Goal: Leave review/rating: Leave review/rating

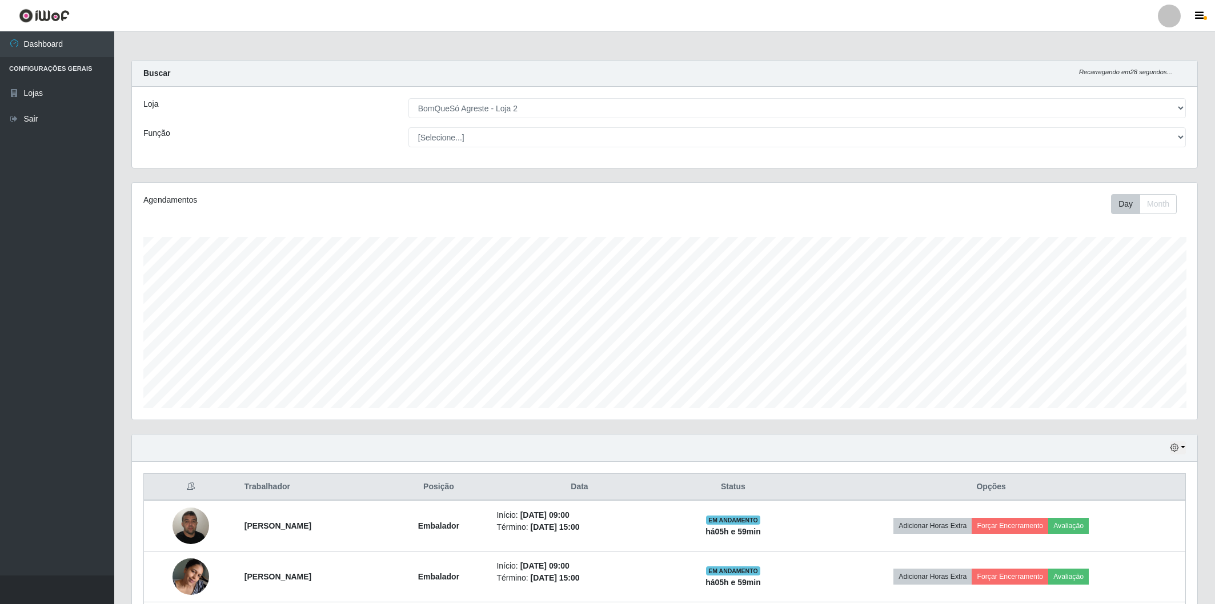
select select "214"
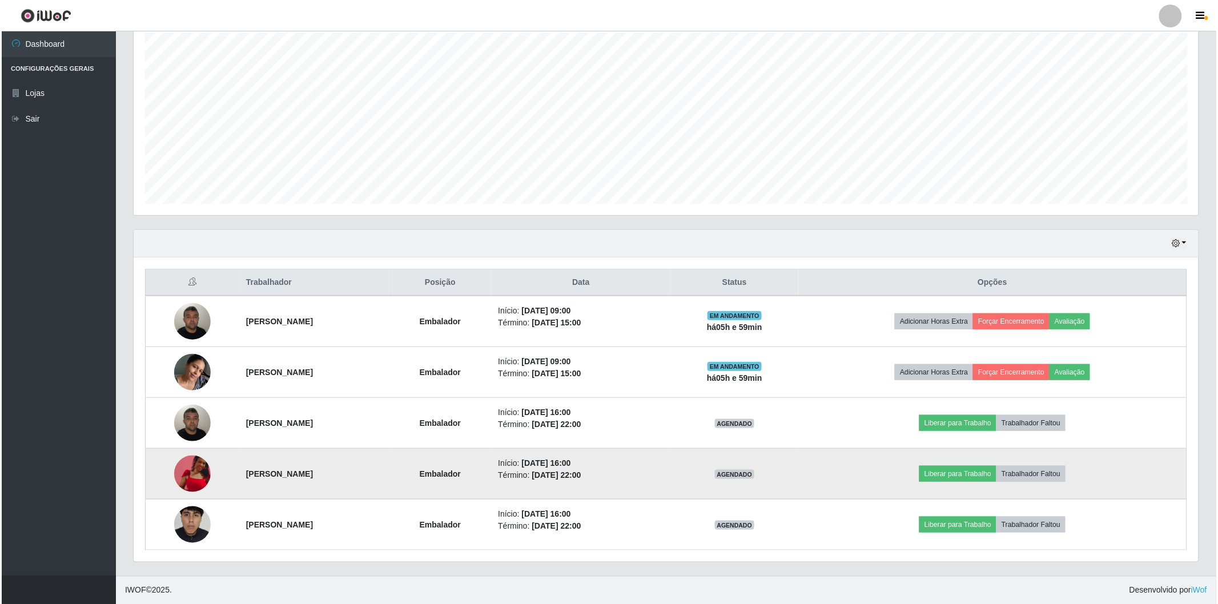
scroll to position [236, 1065]
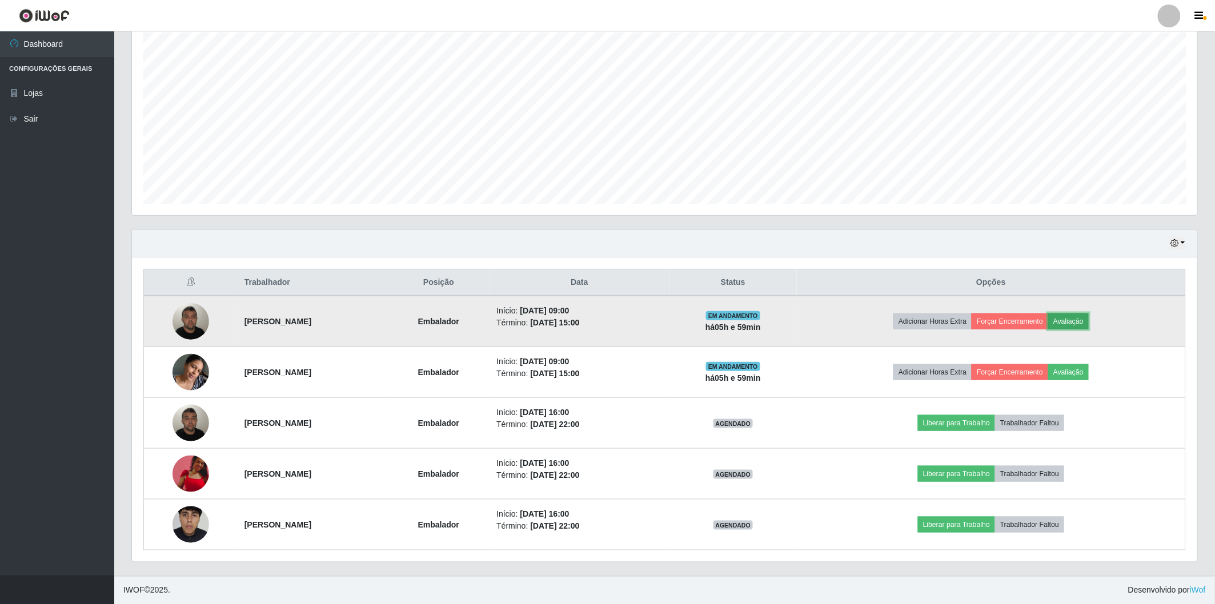
click at [1081, 323] on button "Avaliação" at bounding box center [1068, 322] width 41 height 16
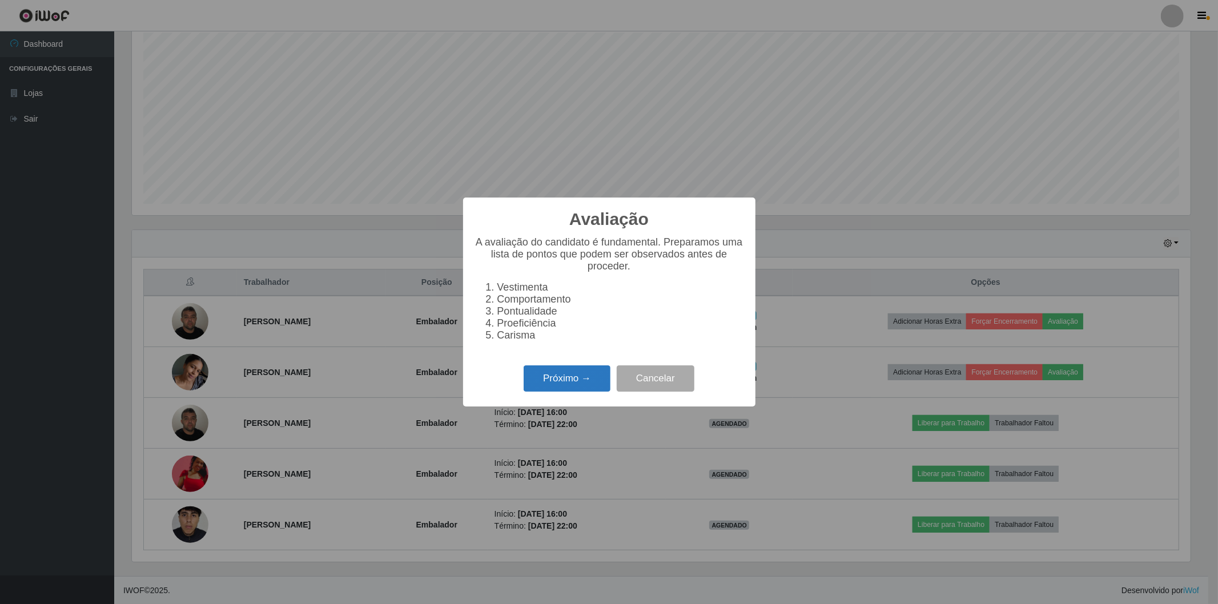
click at [556, 381] on button "Próximo →" at bounding box center [567, 379] width 87 height 27
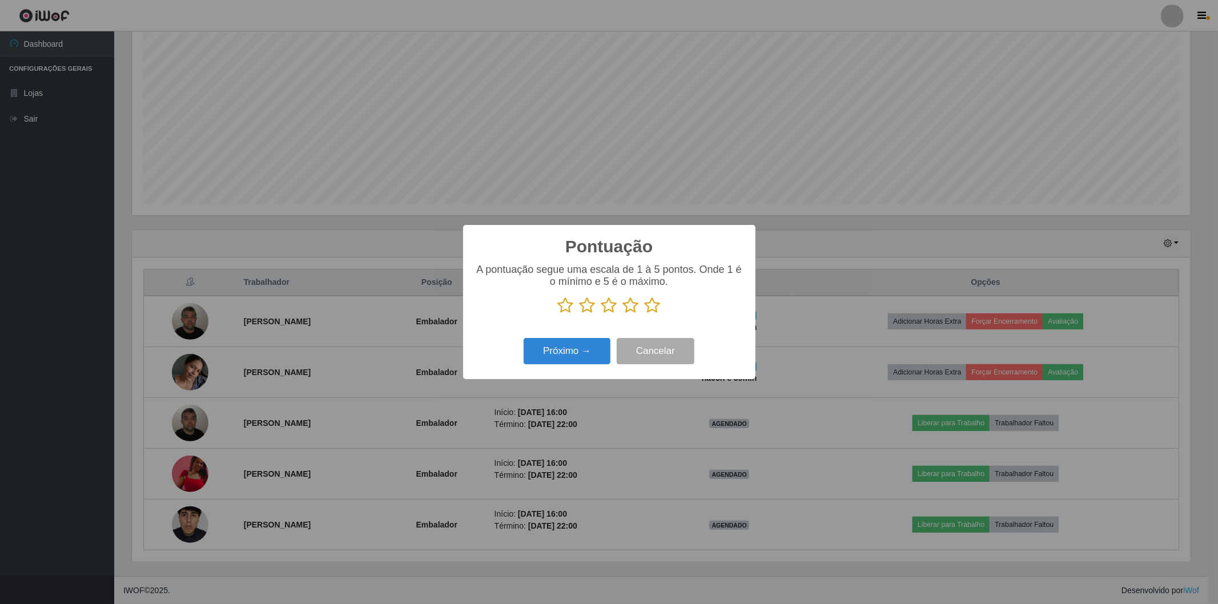
scroll to position [570975, 570153]
click at [653, 310] on icon at bounding box center [653, 305] width 16 height 17
click at [645, 314] on input "radio" at bounding box center [645, 314] width 0 height 0
click at [563, 351] on button "Próximo →" at bounding box center [567, 351] width 87 height 27
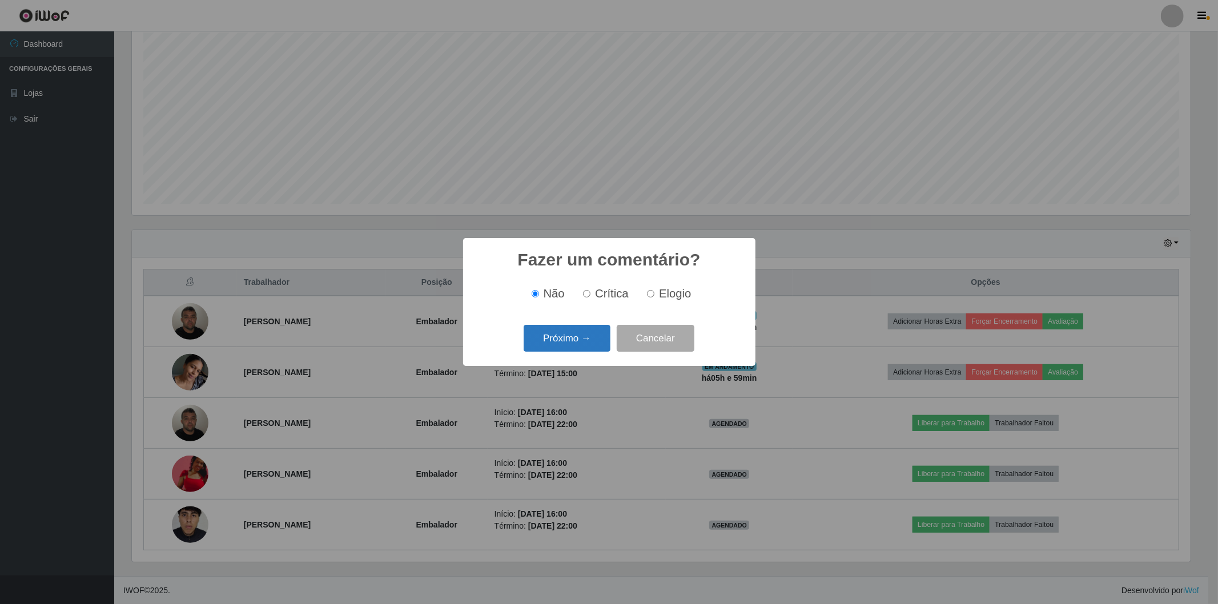
click at [579, 335] on button "Próximo →" at bounding box center [567, 338] width 87 height 27
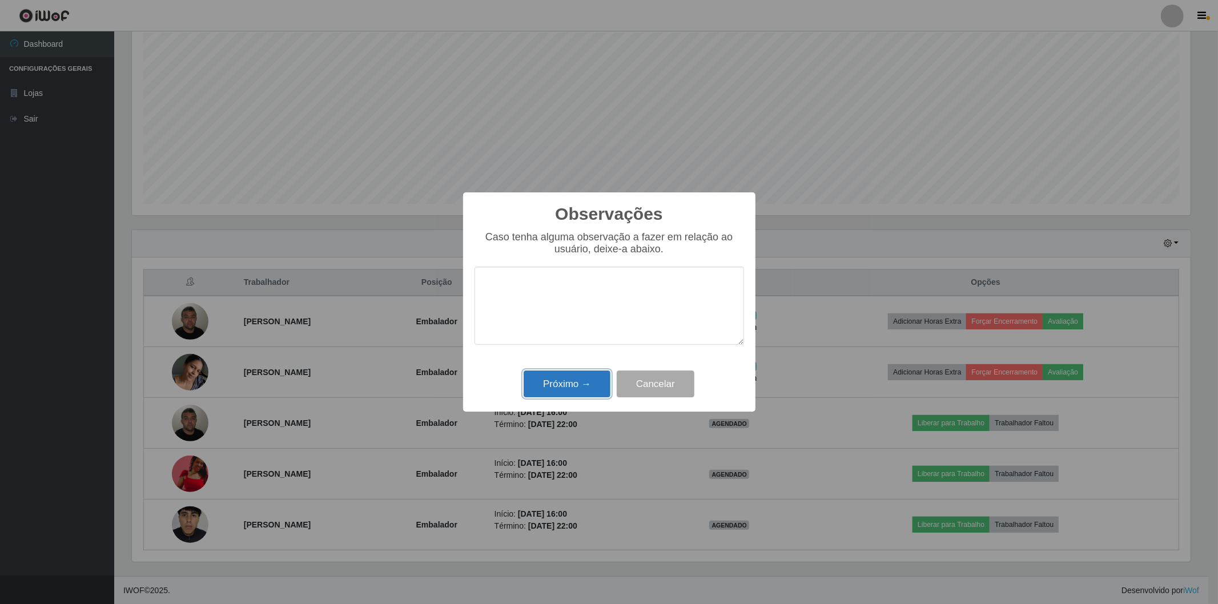
click at [560, 376] on button "Próximo →" at bounding box center [567, 384] width 87 height 27
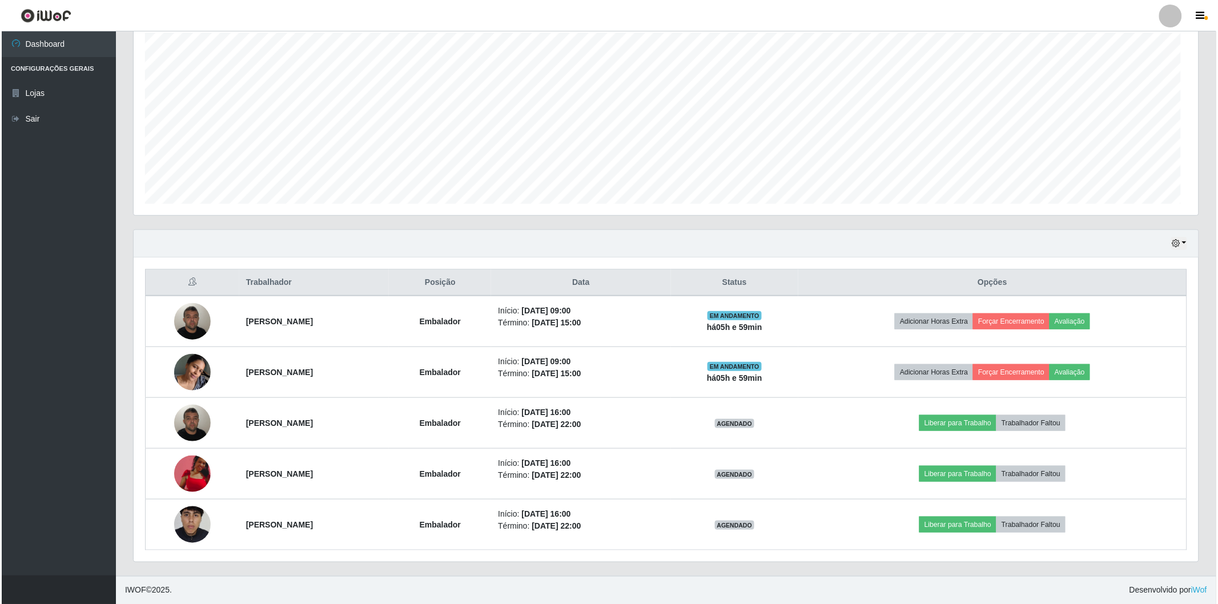
scroll to position [236, 1065]
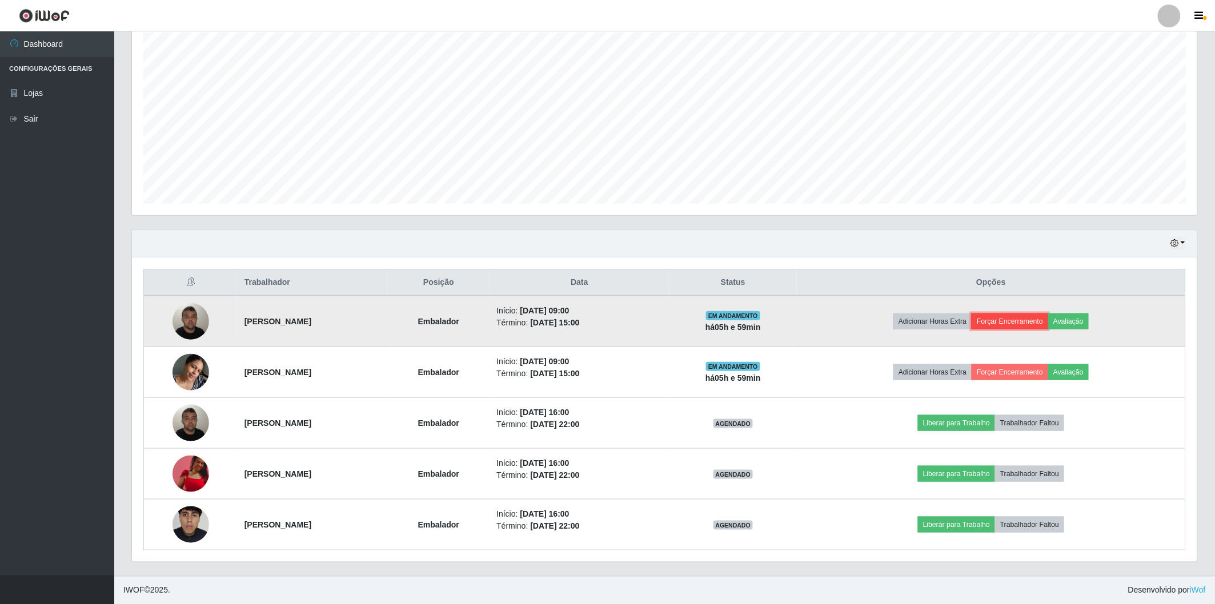
click at [1024, 322] on button "Forçar Encerramento" at bounding box center [1010, 322] width 77 height 16
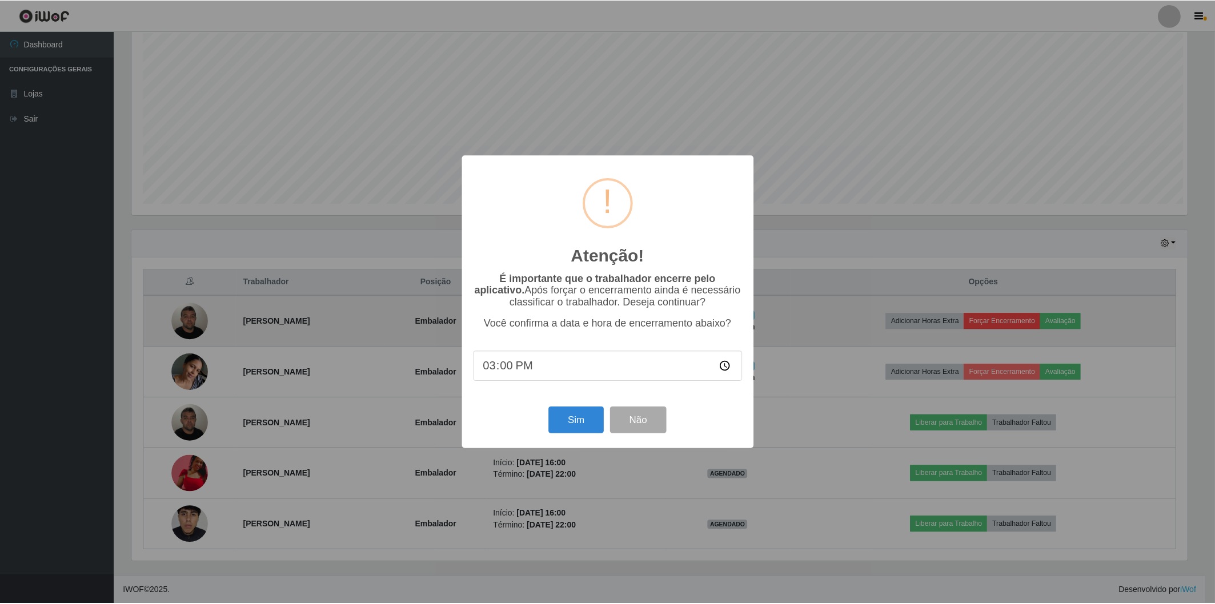
scroll to position [236, 1058]
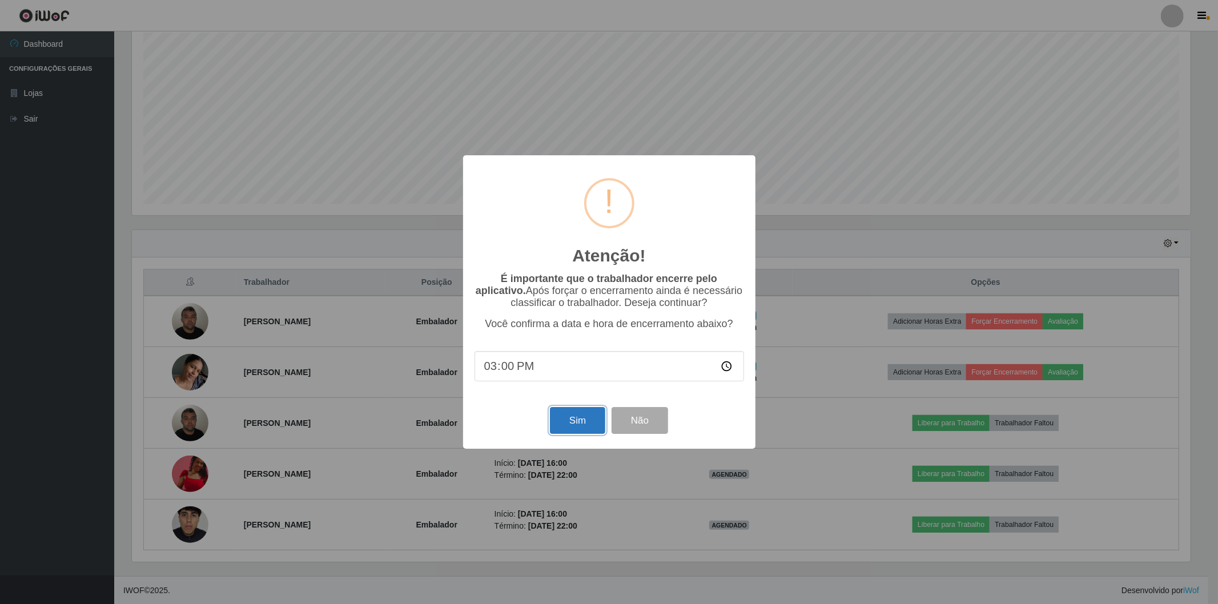
click at [587, 426] on button "Sim" at bounding box center [577, 420] width 55 height 27
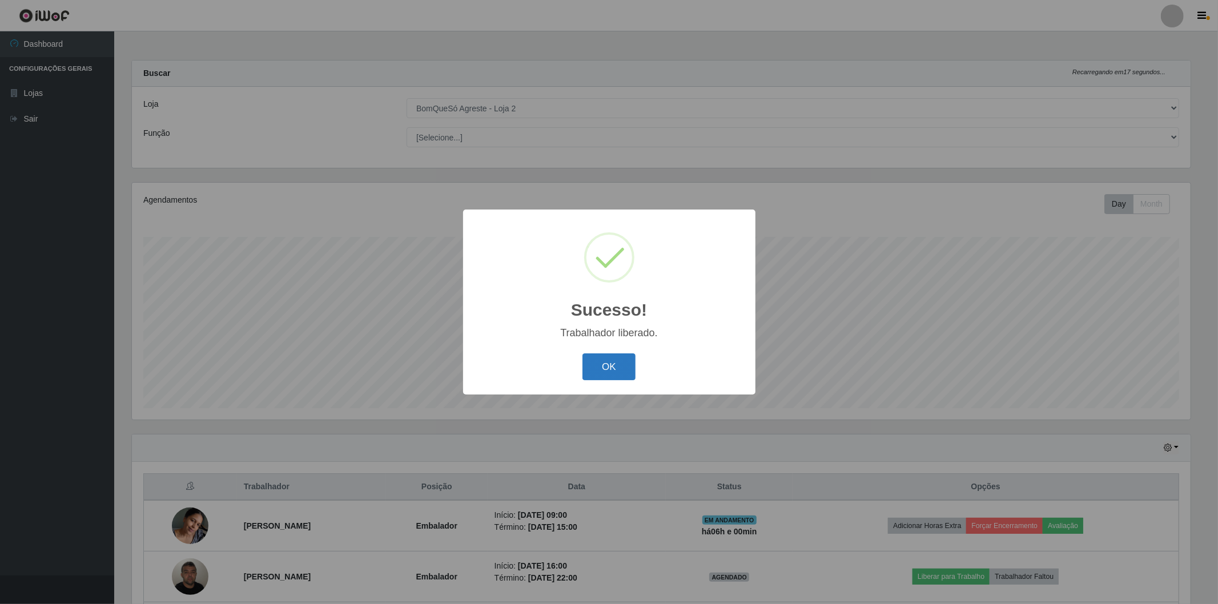
click at [603, 371] on button "OK" at bounding box center [609, 367] width 53 height 27
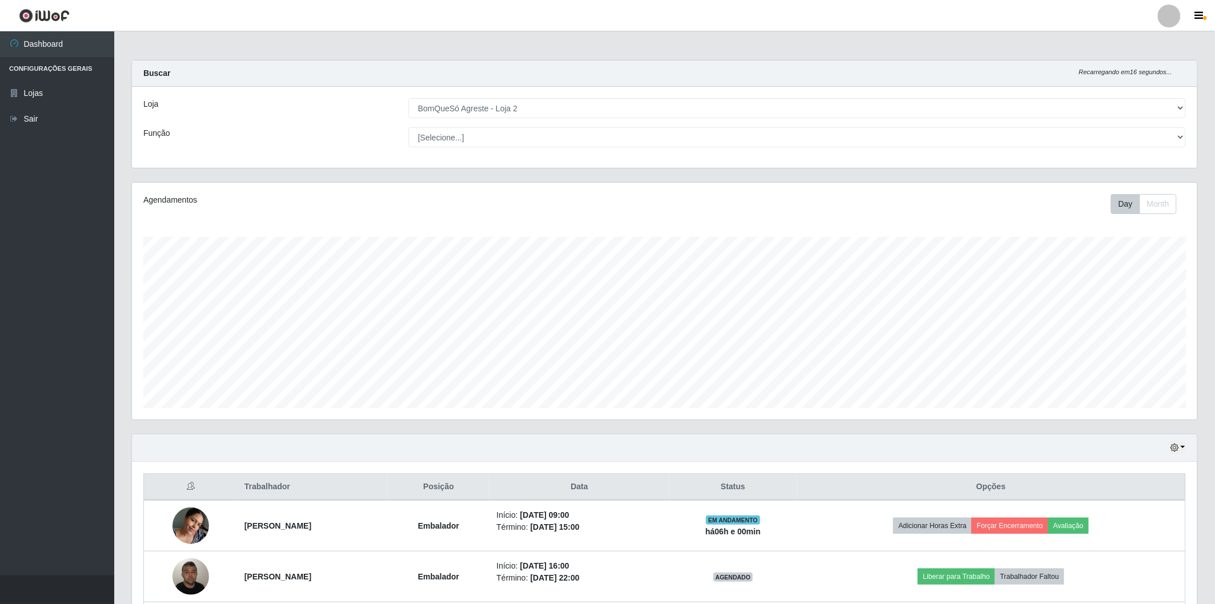
scroll to position [63, 0]
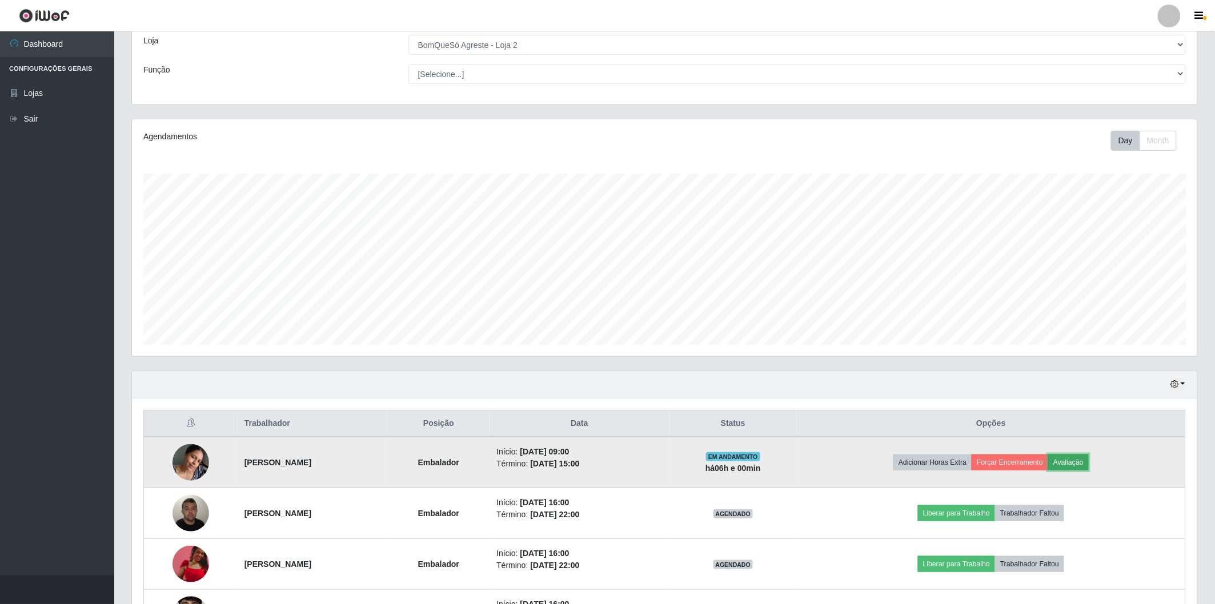
click at [1089, 463] on button "Avaliação" at bounding box center [1068, 463] width 41 height 16
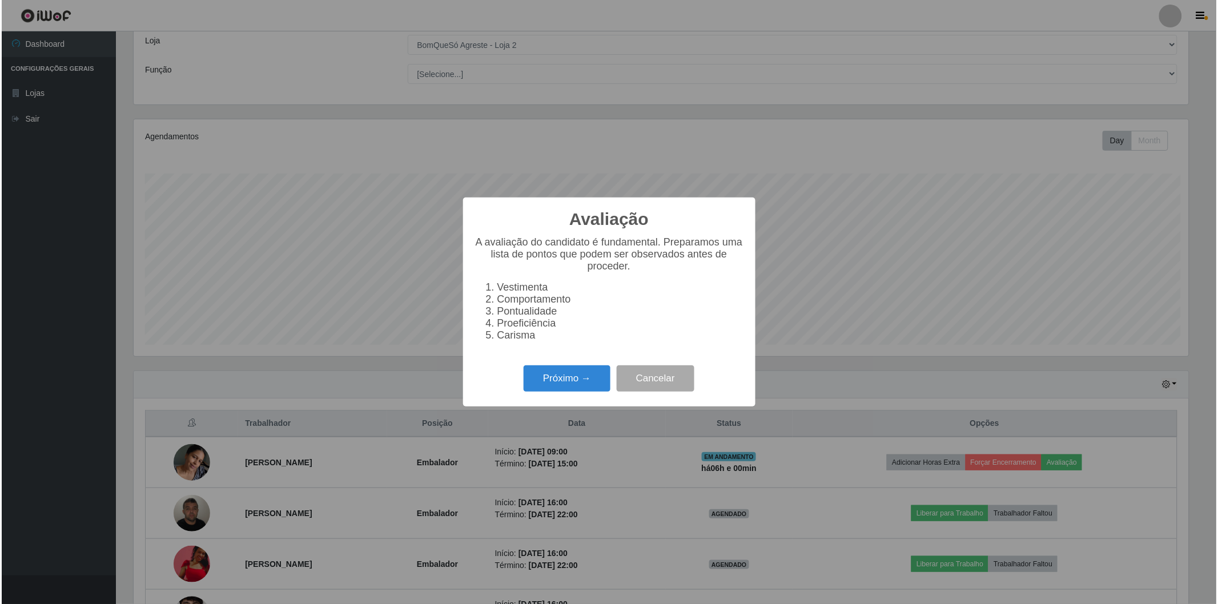
scroll to position [236, 1058]
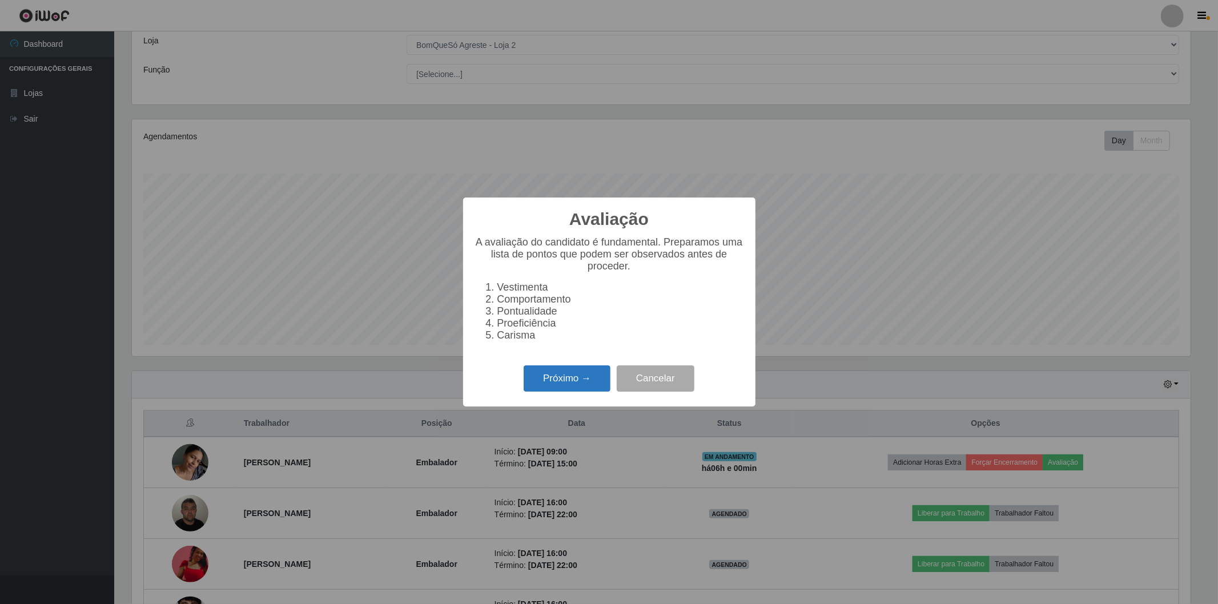
click at [563, 372] on button "Próximo →" at bounding box center [567, 379] width 87 height 27
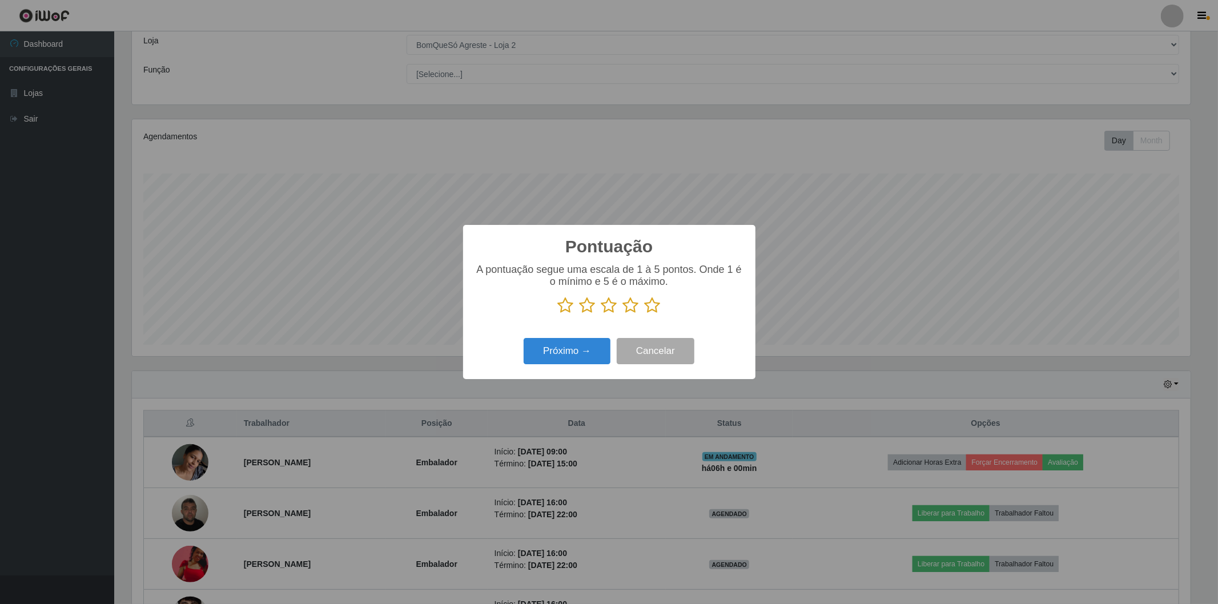
scroll to position [570975, 570153]
click at [649, 310] on icon at bounding box center [653, 305] width 16 height 17
click at [645, 314] on input "radio" at bounding box center [645, 314] width 0 height 0
click at [555, 353] on button "Próximo →" at bounding box center [567, 351] width 87 height 27
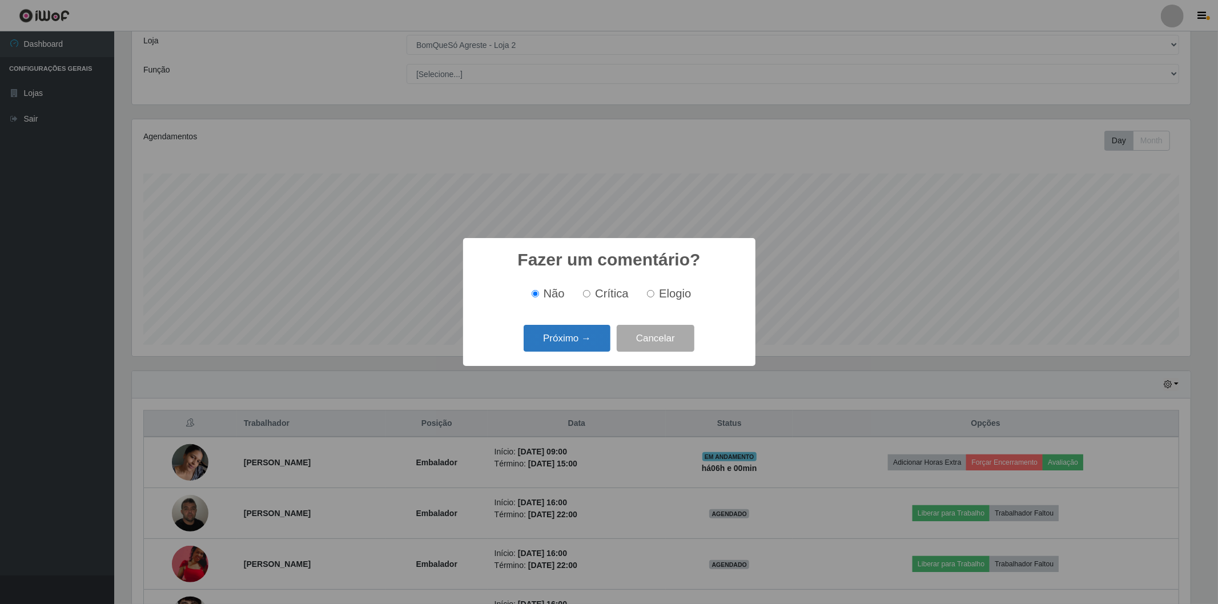
click at [572, 340] on button "Próximo →" at bounding box center [567, 338] width 87 height 27
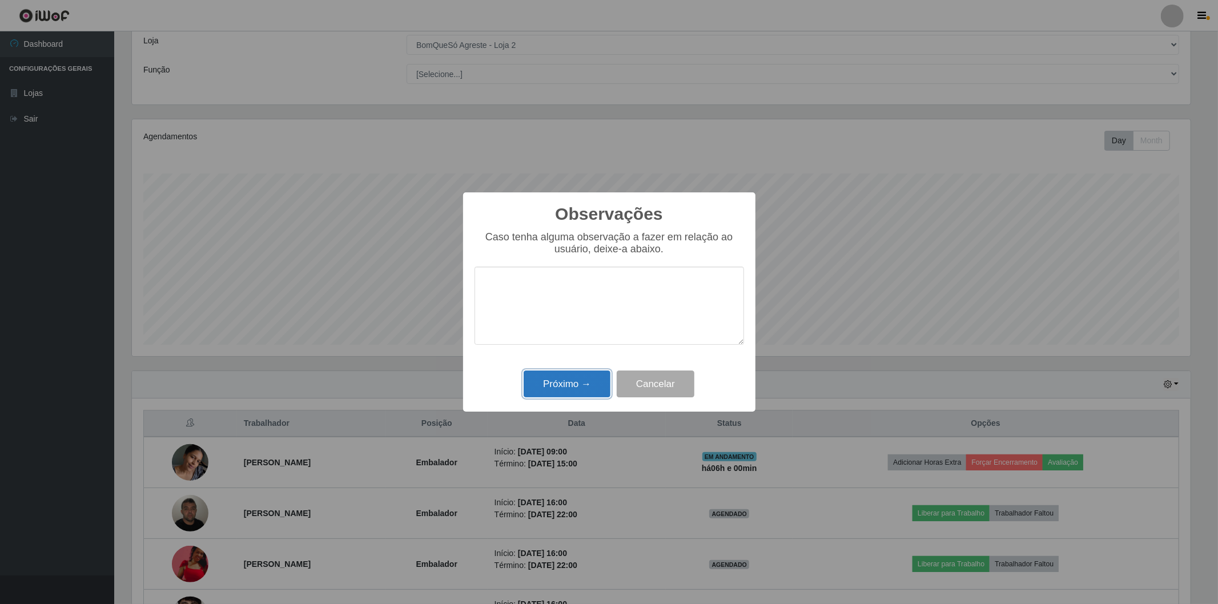
click at [534, 390] on button "Próximo →" at bounding box center [567, 384] width 87 height 27
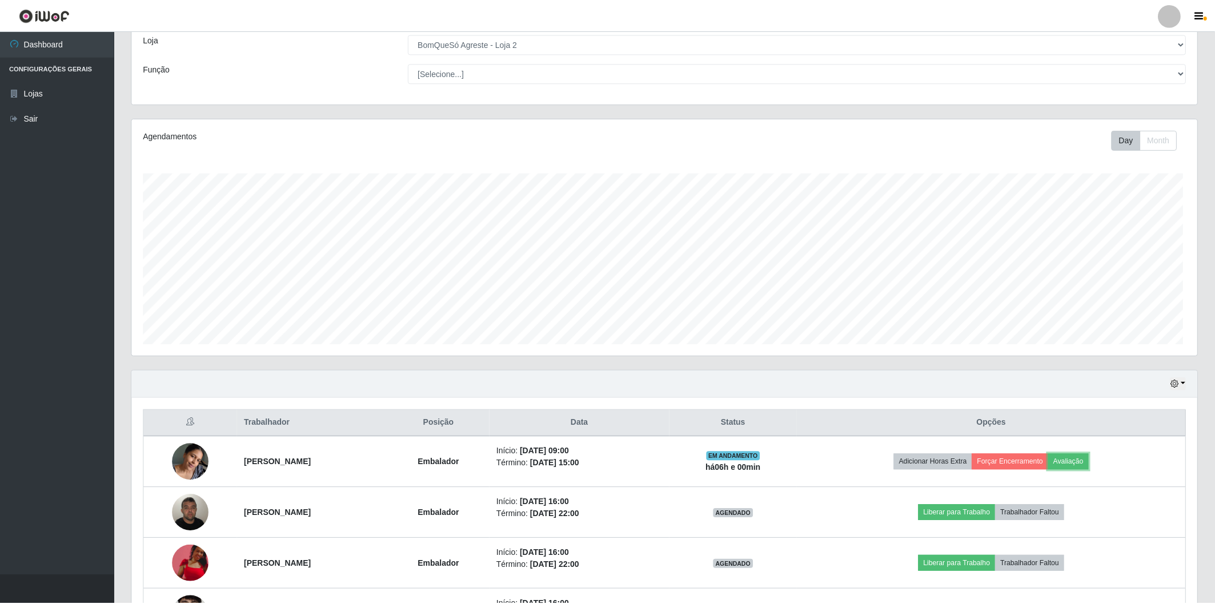
scroll to position [236, 1065]
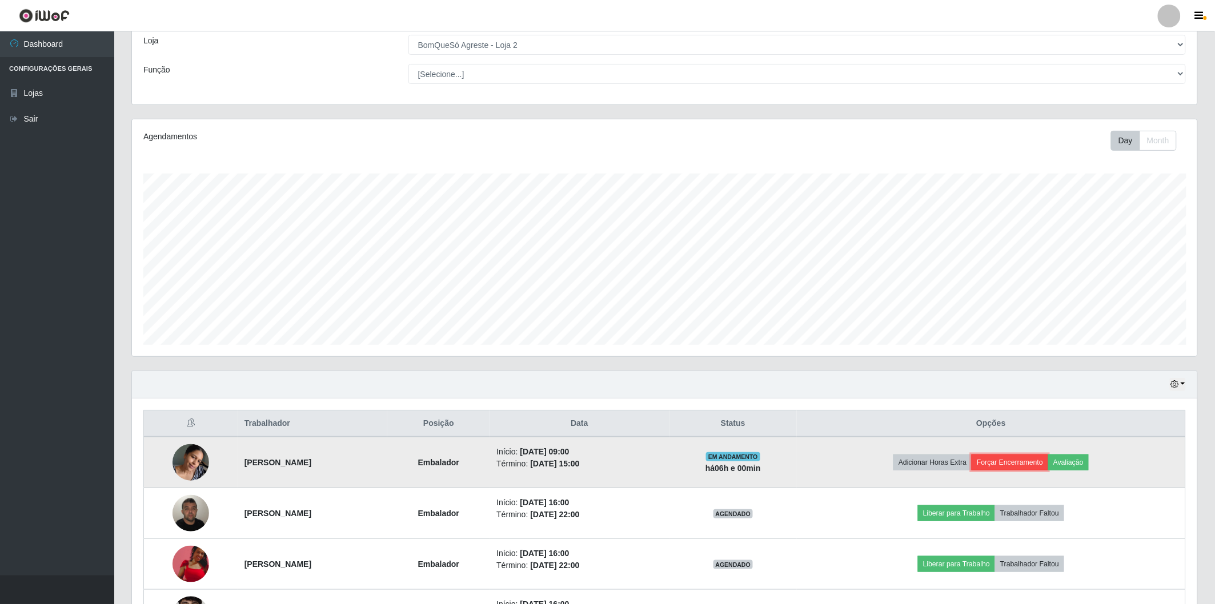
click at [1017, 462] on button "Forçar Encerramento" at bounding box center [1010, 463] width 77 height 16
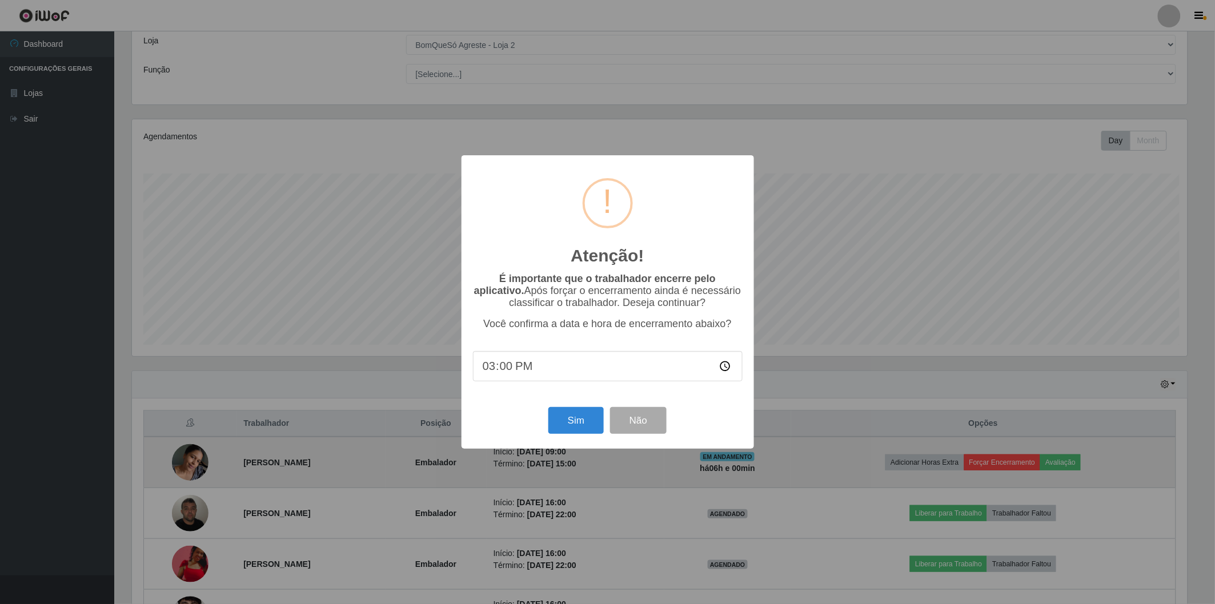
scroll to position [236, 1058]
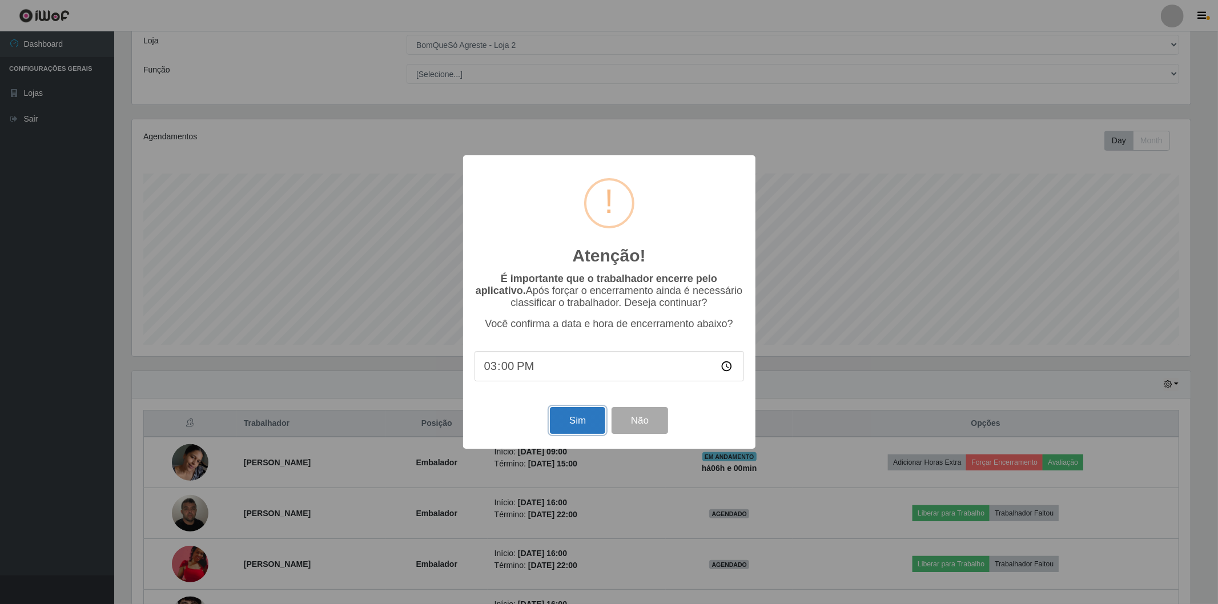
click at [581, 418] on button "Sim" at bounding box center [577, 420] width 55 height 27
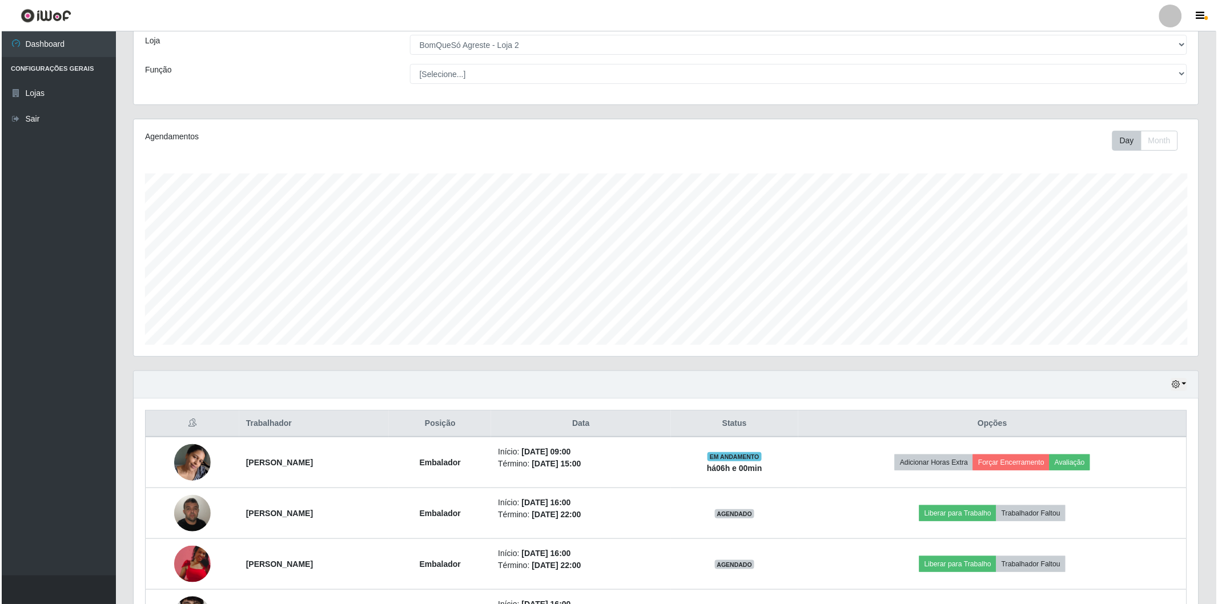
scroll to position [0, 0]
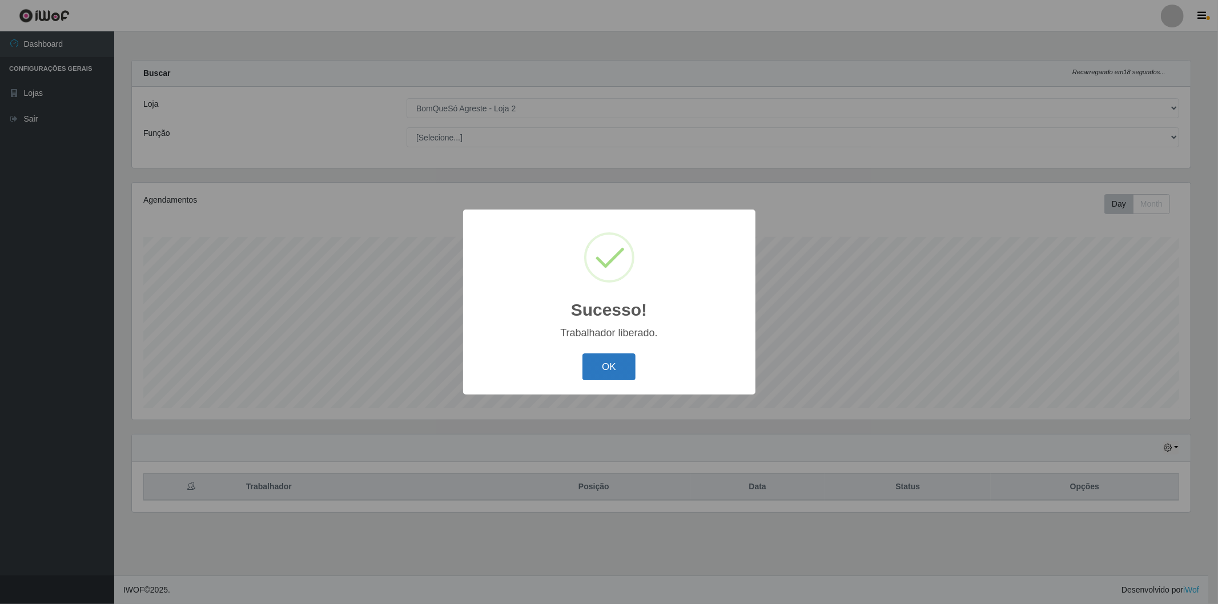
click at [609, 360] on button "OK" at bounding box center [609, 367] width 53 height 27
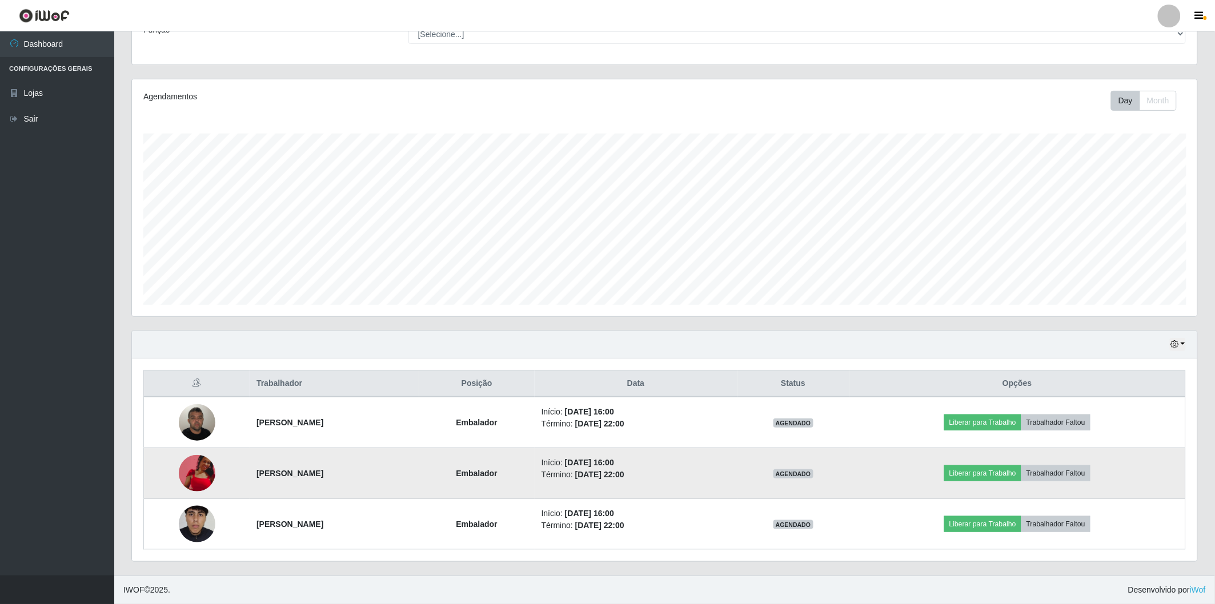
click at [191, 460] on img at bounding box center [197, 473] width 37 height 37
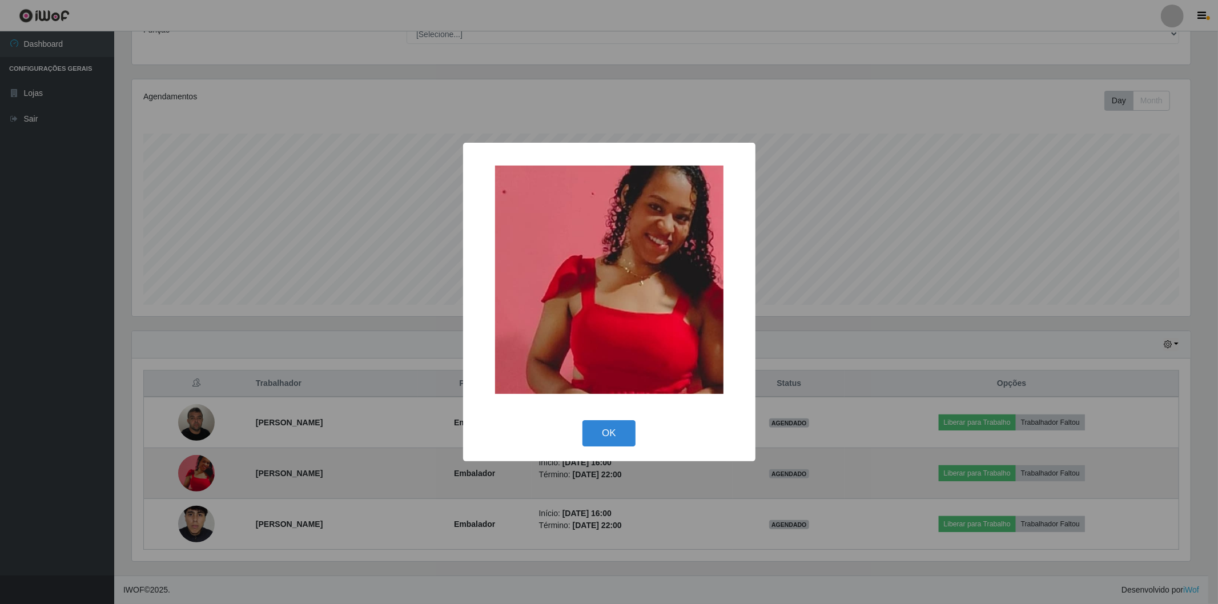
click at [194, 459] on div "× OK Cancel" at bounding box center [609, 302] width 1218 height 604
